Goal: Task Accomplishment & Management: Complete application form

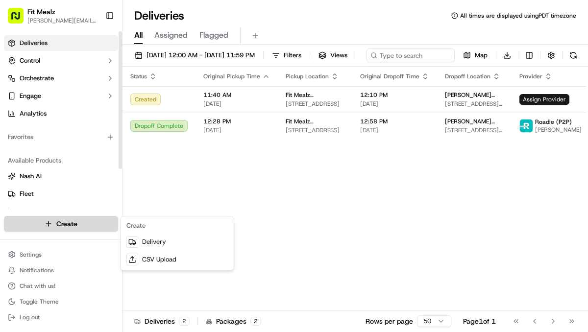
click at [60, 224] on html "Fit Mealz [PERSON_NAME][EMAIL_ADDRESS][DOMAIN_NAME] Toggle Sidebar Deliveries C…" at bounding box center [294, 166] width 588 height 332
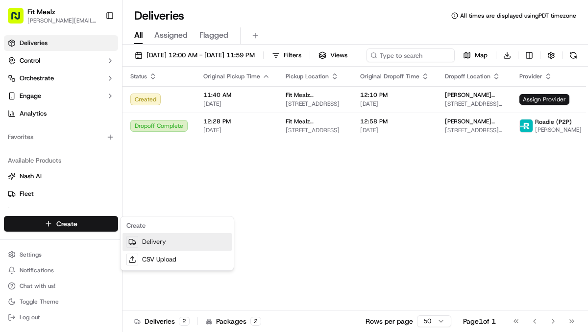
click at [148, 242] on link "Delivery" at bounding box center [176, 242] width 109 height 18
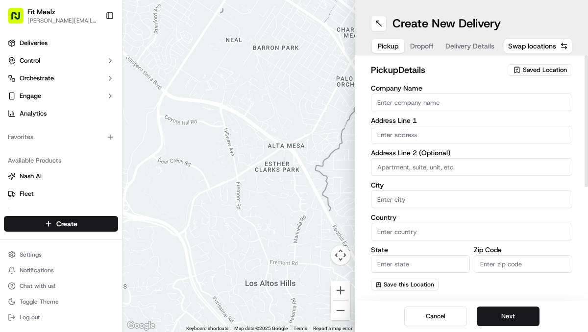
click at [532, 74] on span "Saved Location" at bounding box center [545, 70] width 44 height 9
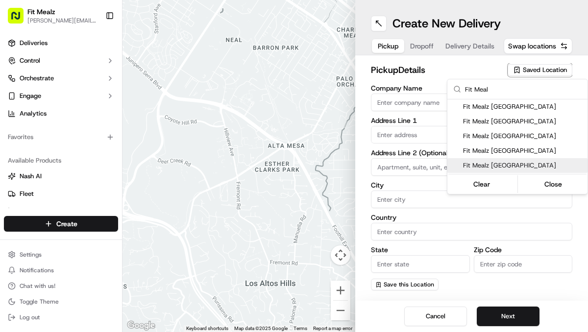
type input "Fit Meal"
click at [500, 167] on span "Fit Mealz [GEOGRAPHIC_DATA]" at bounding box center [523, 165] width 120 height 9
type input "Fit Mealz [GEOGRAPHIC_DATA]"
type input "[STREET_ADDRESS]"
type input "[GEOGRAPHIC_DATA][PERSON_NAME]"
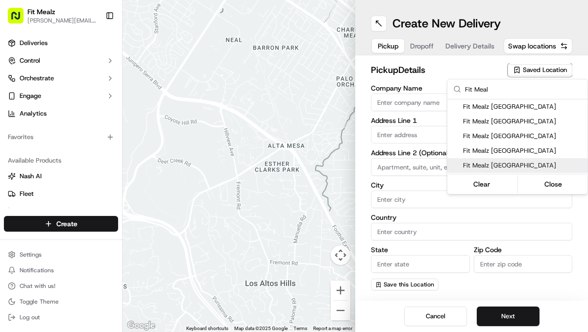
type input "US"
type input "CA"
type input "95125"
type input "[PERSON_NAME]"
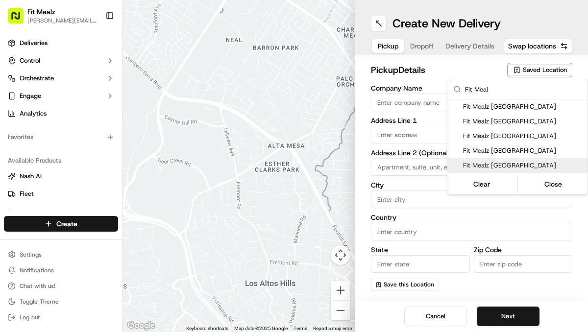
type input "[PHONE_NUMBER]"
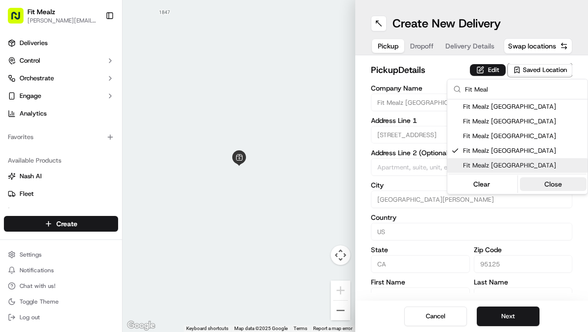
click at [542, 187] on button "Close" at bounding box center [553, 184] width 67 height 14
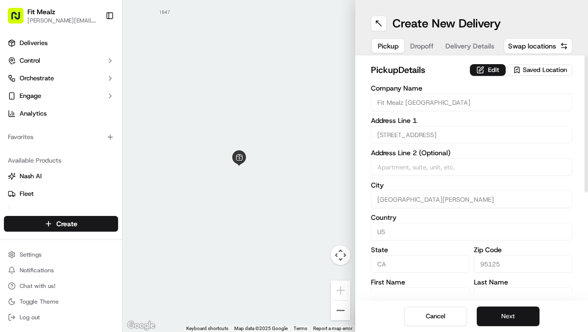
click at [514, 311] on button "Next" at bounding box center [508, 317] width 63 height 20
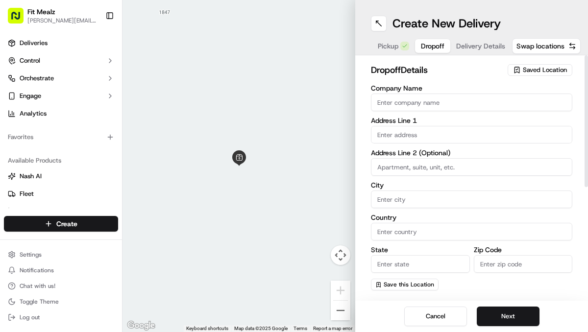
click at [453, 96] on input "Company Name" at bounding box center [471, 103] width 201 height 18
click at [551, 71] on span "Saved Location" at bounding box center [545, 70] width 44 height 9
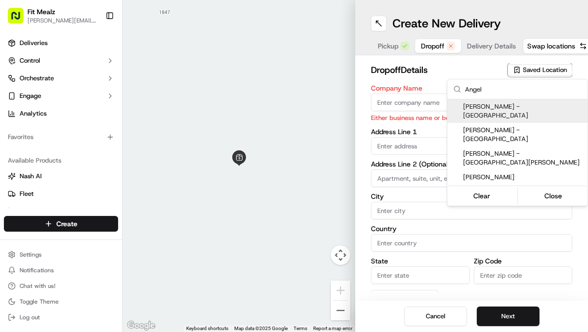
type input "Angel"
click at [418, 101] on html "Fit Mealz [PERSON_NAME][EMAIL_ADDRESS][DOMAIN_NAME] Toggle Sidebar Deliveries C…" at bounding box center [294, 166] width 588 height 332
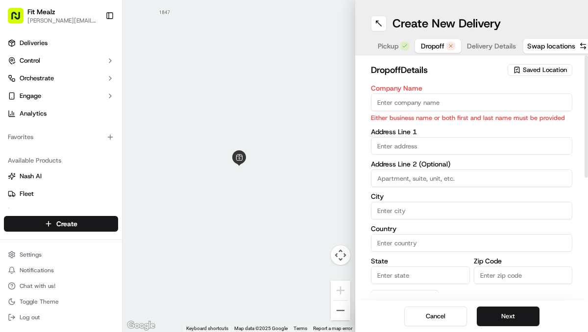
click at [418, 101] on input "Company Name" at bounding box center [471, 103] width 201 height 18
type input "[PERSON_NAME]"
click at [402, 142] on input "text" at bounding box center [471, 146] width 201 height 18
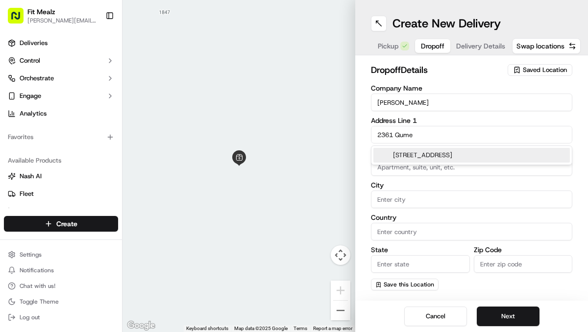
click at [427, 156] on div "[STREET_ADDRESS]" at bounding box center [471, 155] width 196 height 15
type input "[STREET_ADDRESS]"
type input "[GEOGRAPHIC_DATA][PERSON_NAME]"
type input "[GEOGRAPHIC_DATA]"
type input "CA"
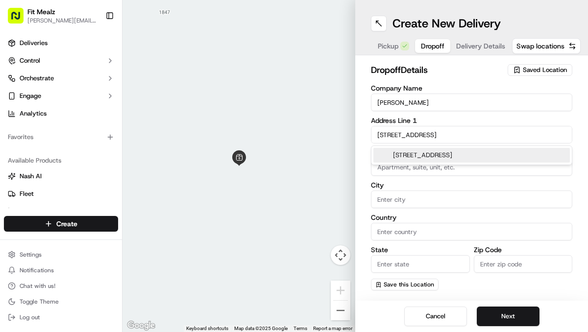
type input "95131"
type input "[STREET_ADDRESS]"
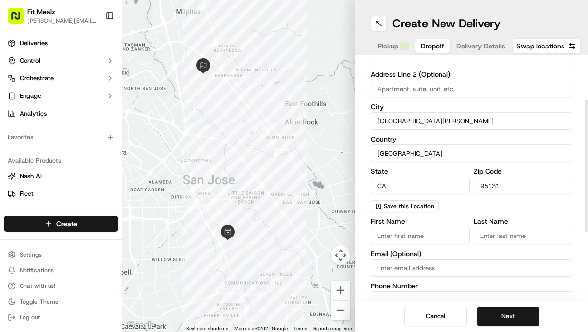
scroll to position [82, 0]
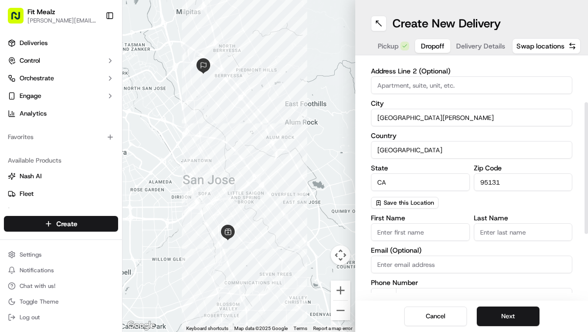
click at [429, 238] on input "First Name" at bounding box center [420, 232] width 99 height 18
type input "Angel"
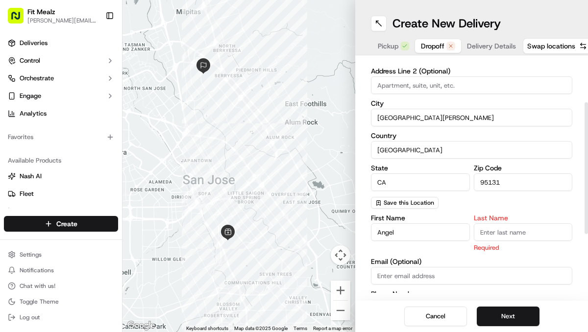
click at [506, 236] on input "Last Name" at bounding box center [523, 232] width 99 height 18
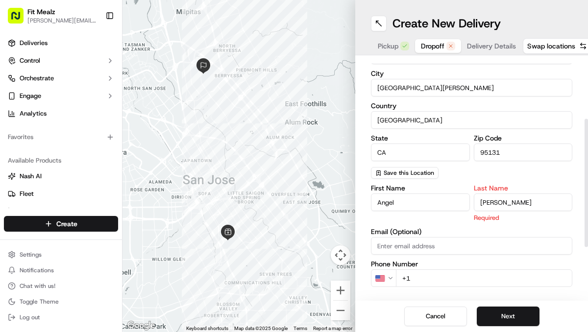
scroll to position [114, 0]
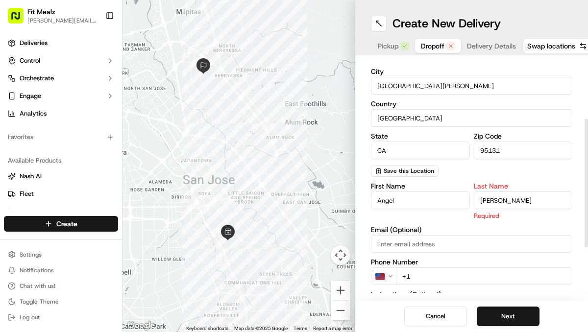
type input "[PERSON_NAME]"
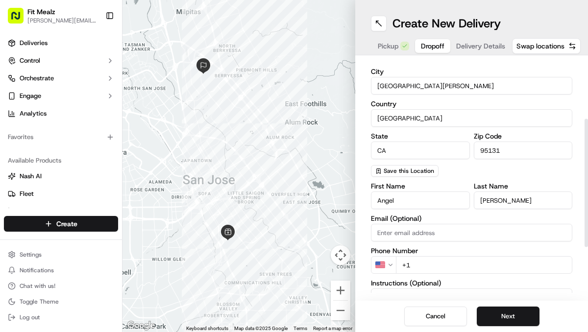
click at [427, 273] on input "+1" at bounding box center [484, 265] width 176 height 18
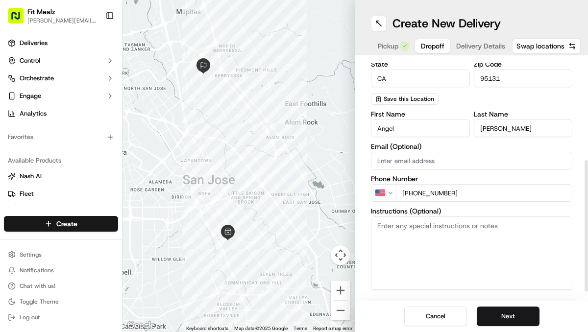
scroll to position [198, 0]
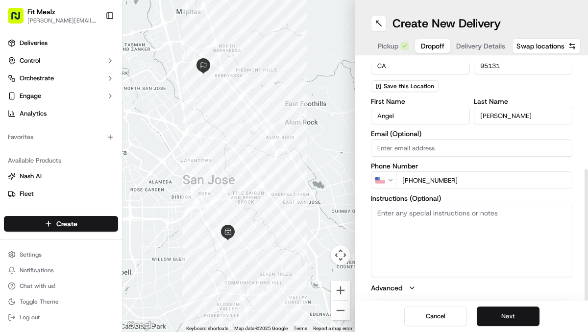
type input "[PHONE_NUMBER]"
click at [513, 316] on button "Next" at bounding box center [508, 317] width 63 height 20
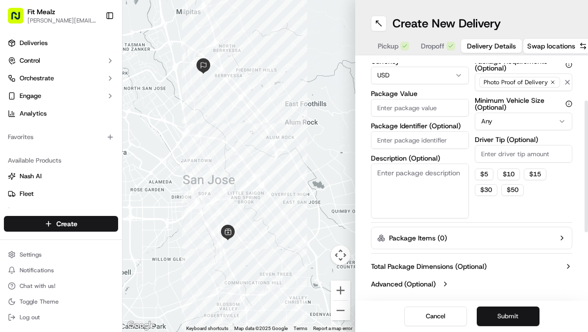
scroll to position [79, 0]
click at [400, 104] on input "Package Value" at bounding box center [420, 108] width 98 height 18
type input "100.00"
click at [383, 181] on textarea "Description (Optional)" at bounding box center [420, 191] width 98 height 55
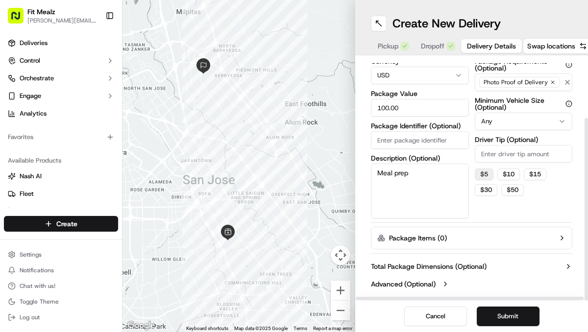
type textarea "Meal prep"
click at [480, 176] on button "$ 5" at bounding box center [484, 174] width 19 height 12
type input "5"
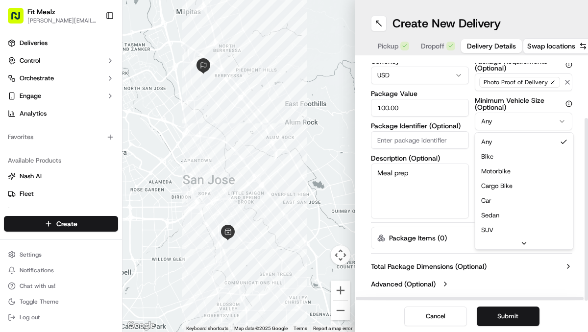
click at [497, 126] on html "Fit Mealz [PERSON_NAME][EMAIL_ADDRESS][DOMAIN_NAME] Toggle Sidebar Deliveries C…" at bounding box center [294, 166] width 588 height 332
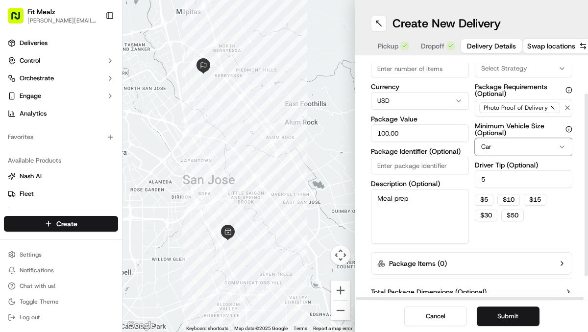
scroll to position [47, 0]
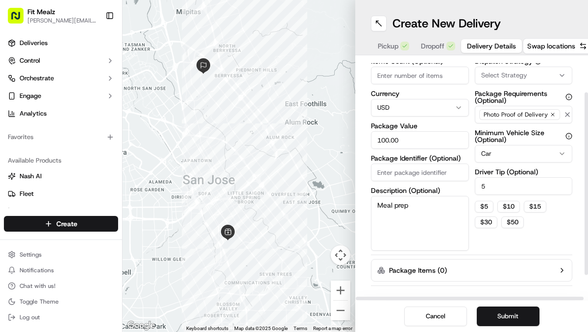
click at [427, 73] on input "Items Count (Optional)" at bounding box center [420, 76] width 98 height 18
type input "1"
click at [521, 247] on div "Dispatch Strategy Select Strategy Package Requirements (Optional) Photo Proof o…" at bounding box center [524, 154] width 98 height 193
click at [507, 314] on button "Submit" at bounding box center [508, 317] width 63 height 20
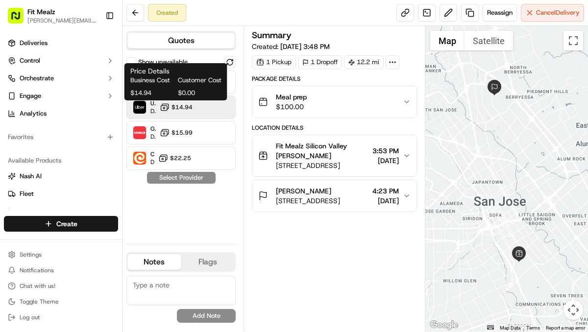
click at [189, 109] on span "$14.94" at bounding box center [181, 107] width 21 height 8
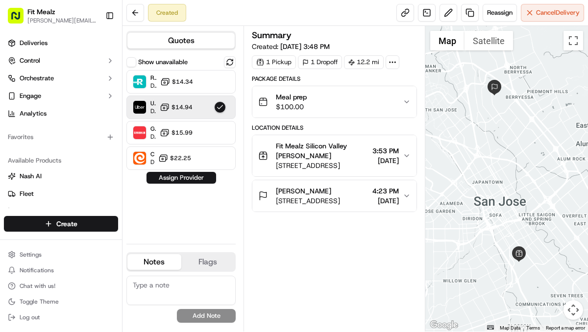
click at [162, 284] on textarea at bounding box center [180, 290] width 109 height 29
type textarea "Knock and leave at the door"
click at [202, 318] on button "Add Note" at bounding box center [206, 316] width 59 height 14
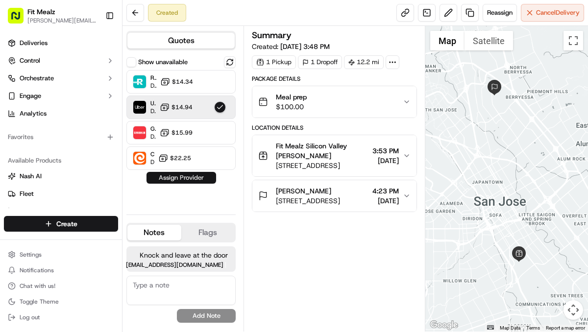
click at [189, 181] on button "Assign Provider" at bounding box center [181, 178] width 70 height 12
